Goal: Information Seeking & Learning: Learn about a topic

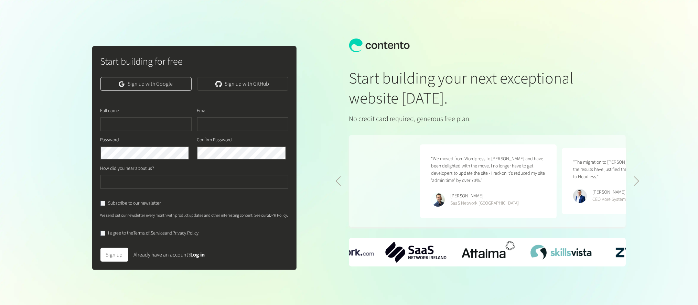
scroll to position [0, 284]
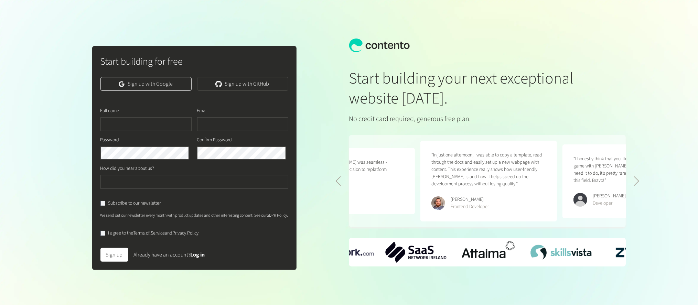
click at [158, 88] on link "Sign up with Google" at bounding box center [146, 84] width 91 height 14
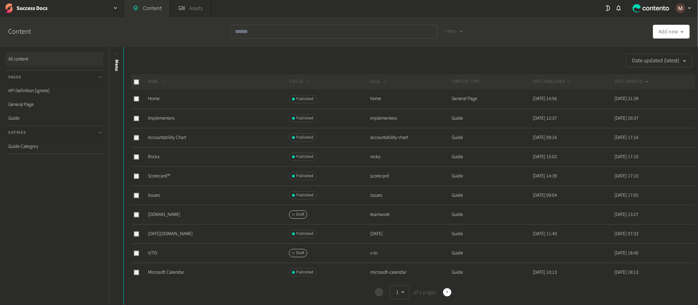
click at [250, 54] on div "Date updated (latest)" at bounding box center [409, 61] width 573 height 14
click at [175, 134] on link "Accountability Chart" at bounding box center [167, 137] width 38 height 7
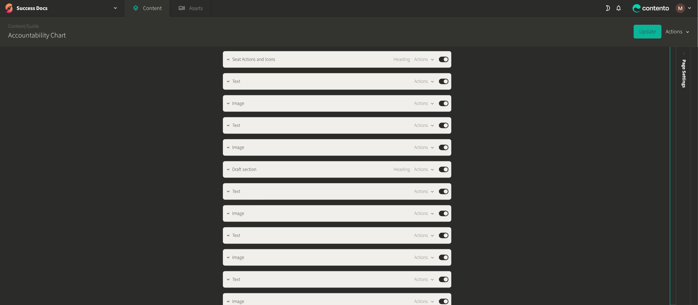
scroll to position [620, 0]
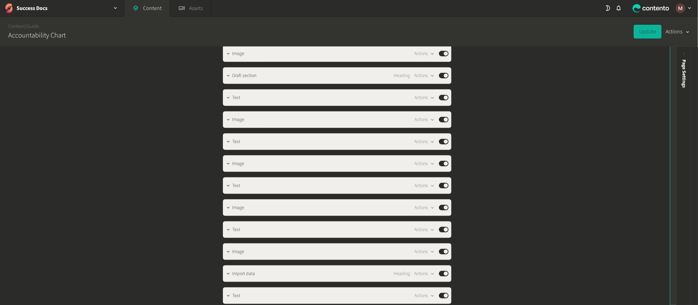
click at [677, 53] on icon at bounding box center [678, 54] width 6 height 6
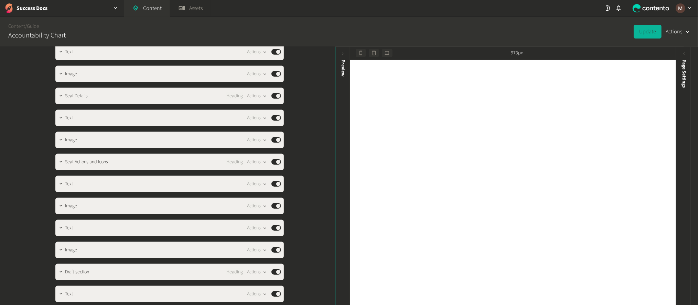
scroll to position [413, 0]
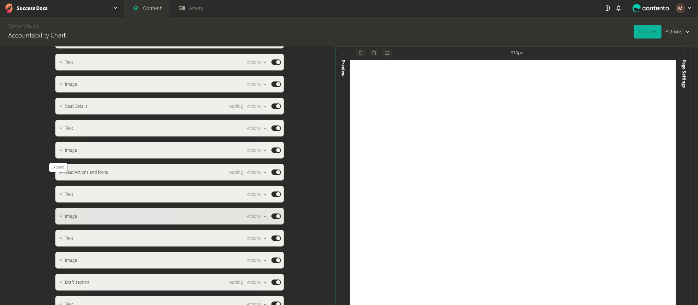
click at [59, 214] on icon "button" at bounding box center [61, 216] width 5 height 5
